Goal: Find contact information: Find contact information

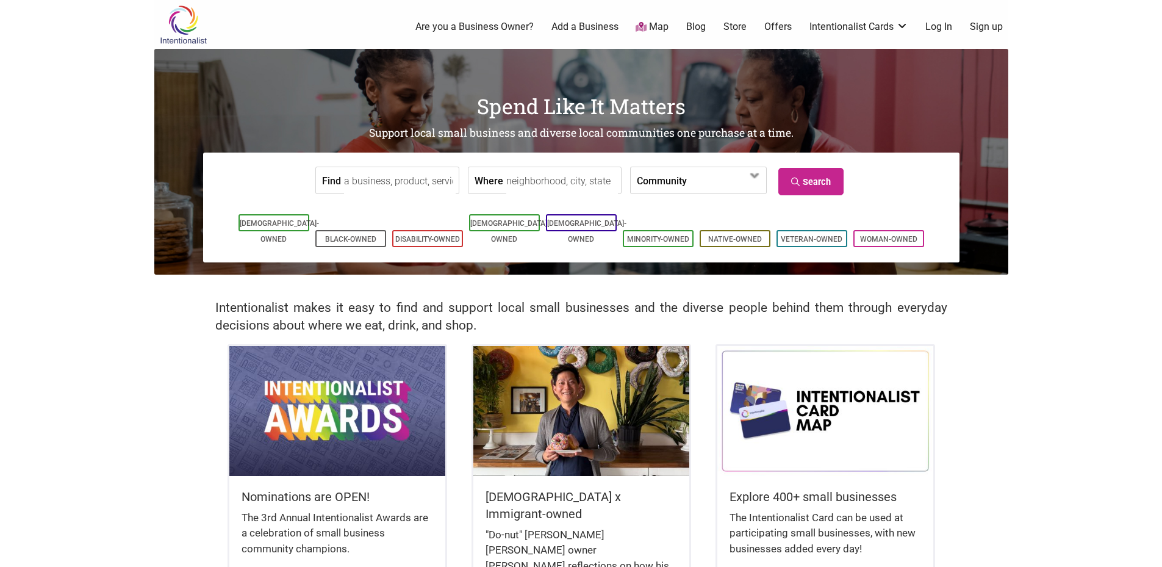
click at [496, 25] on link "Are you a Business Owner?" at bounding box center [474, 26] width 118 height 13
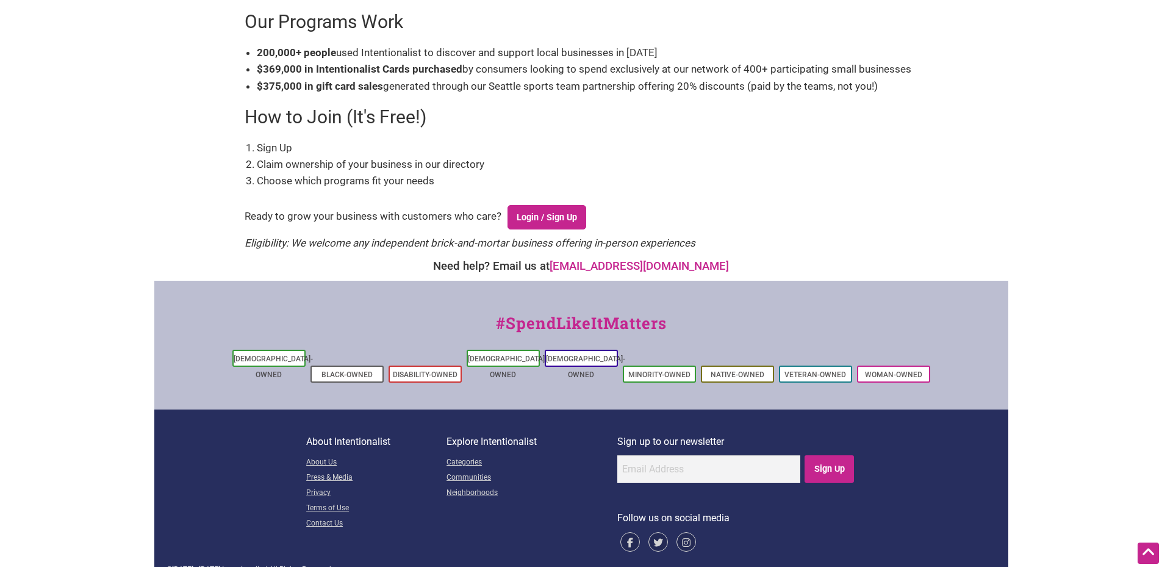
scroll to position [334, 0]
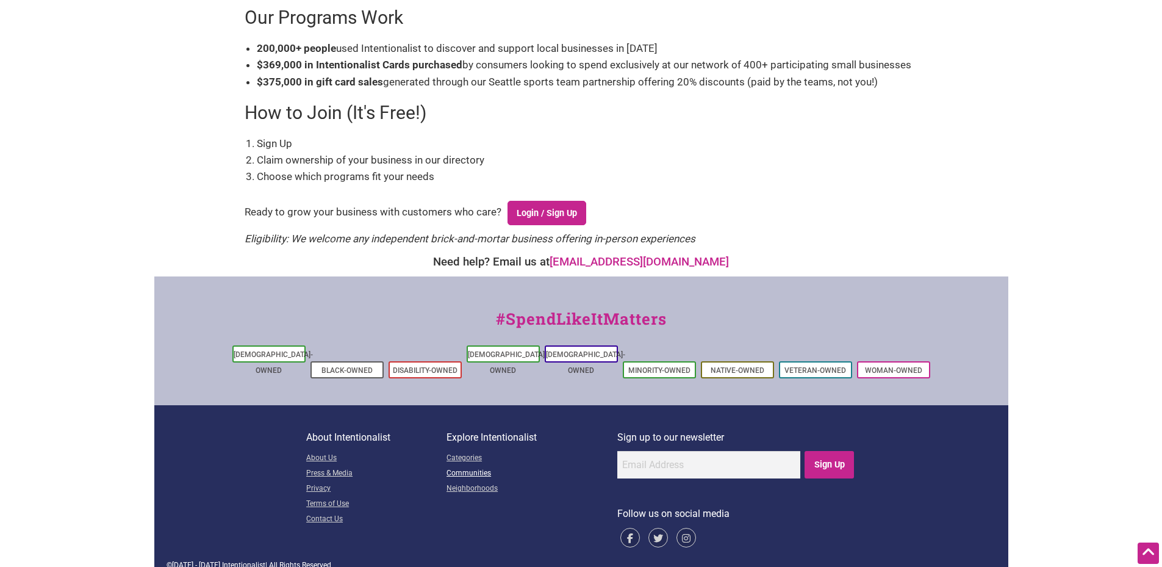
click at [478, 466] on link "Communities" at bounding box center [531, 473] width 171 height 15
click at [332, 512] on link "Contact Us" at bounding box center [376, 519] width 140 height 15
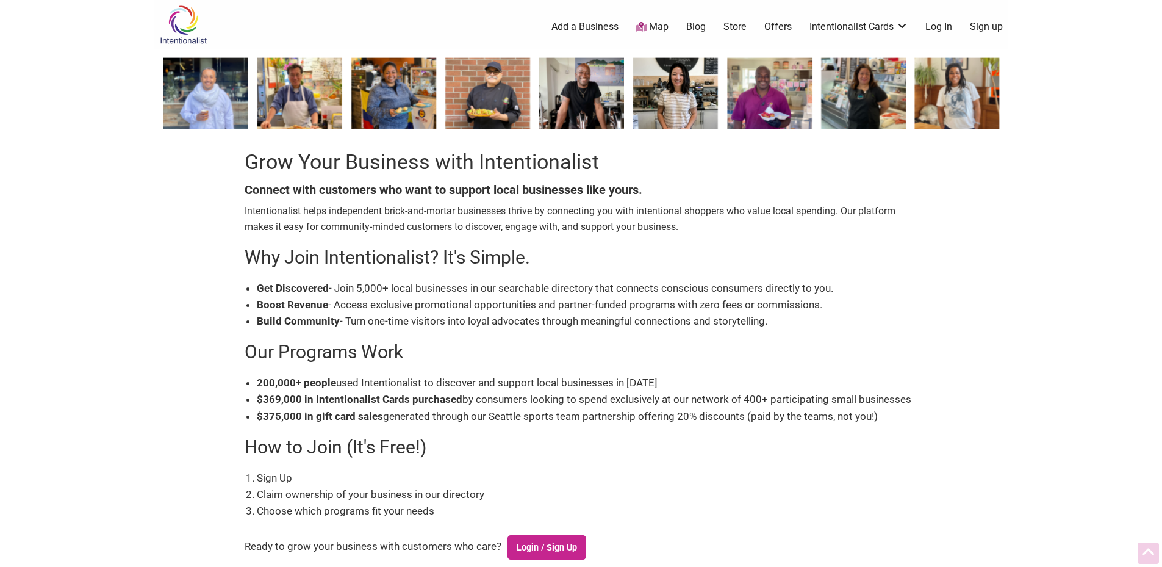
scroll to position [334, 0]
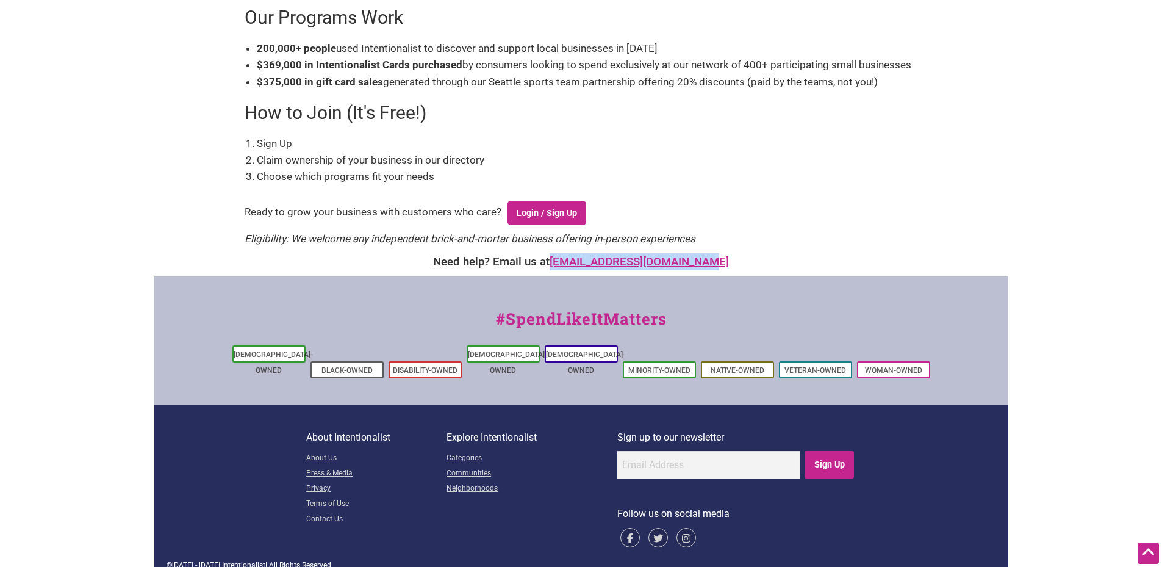
drag, startPoint x: 722, startPoint y: 262, endPoint x: 571, endPoint y: 263, distance: 150.7
click at [571, 263] on div "Need help? Email us at [EMAIL_ADDRESS][DOMAIN_NAME]" at bounding box center [581, 261] width 842 height 17
copy link "[EMAIL_ADDRESS][DOMAIN_NAME]"
